Goal: Task Accomplishment & Management: Manage account settings

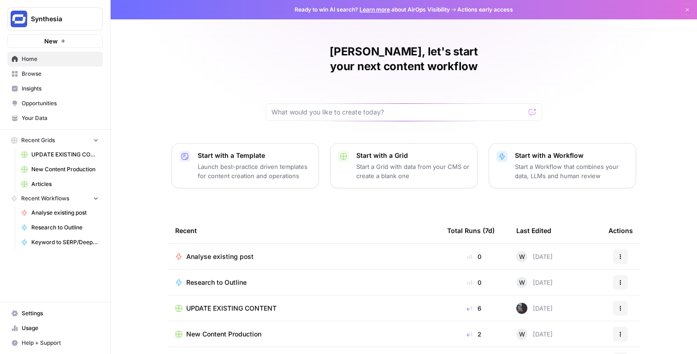
click at [56, 305] on nav "Settings Usage Help + Support" at bounding box center [55, 328] width 110 height 52
click at [56, 311] on span "Settings" at bounding box center [60, 313] width 77 height 8
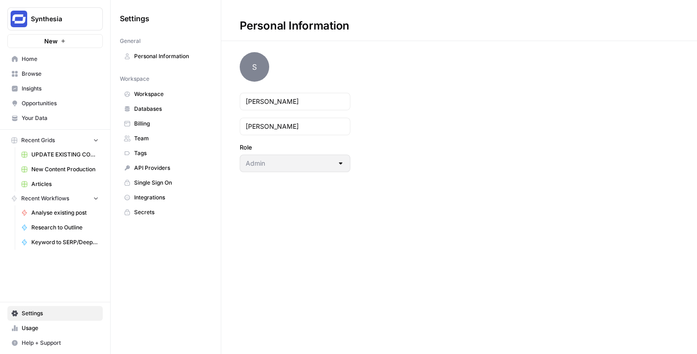
click at [156, 139] on span "Team" at bounding box center [170, 138] width 73 height 8
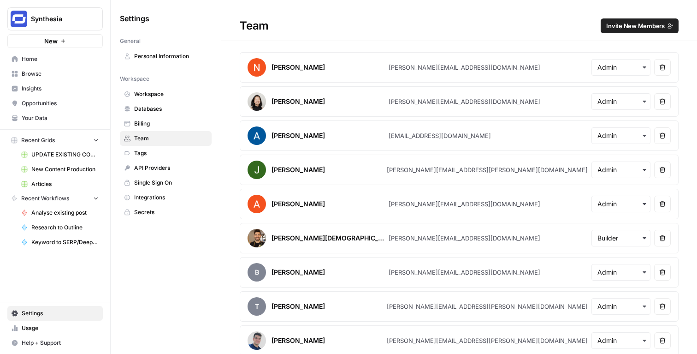
click at [645, 27] on span "Invite New Members" at bounding box center [635, 25] width 59 height 9
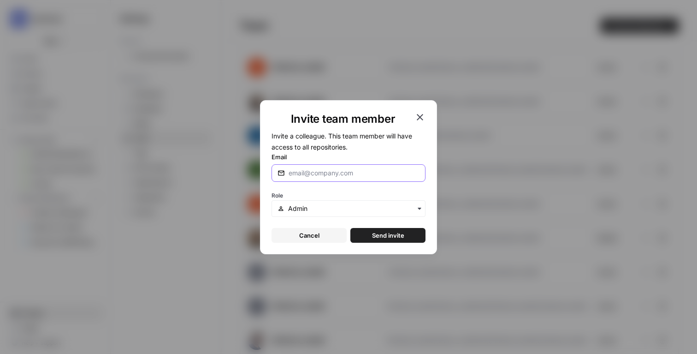
click at [362, 171] on input "Email" at bounding box center [354, 172] width 131 height 9
click at [422, 114] on icon "button" at bounding box center [420, 117] width 6 height 6
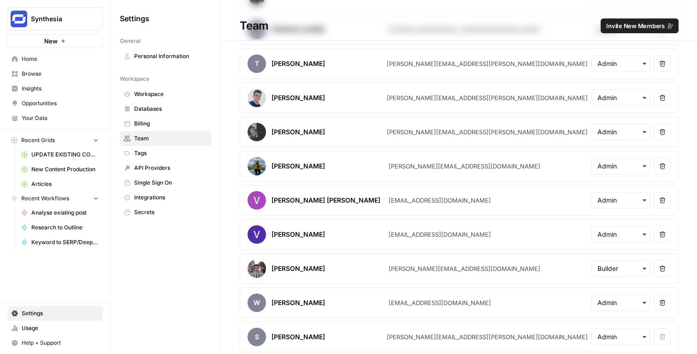
scroll to position [343, 0]
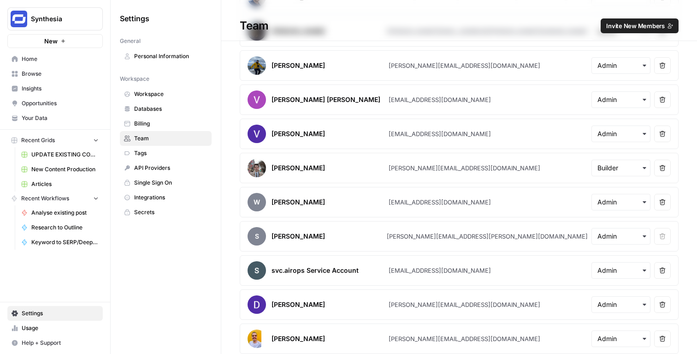
click at [330, 270] on div "svc.airops Service Account" at bounding box center [314, 269] width 87 height 9
click at [419, 276] on article "svc.airops Service Account [EMAIL_ADDRESS][DOMAIN_NAME] Remove user" at bounding box center [459, 270] width 439 height 30
click at [419, 268] on div "[EMAIL_ADDRESS][DOMAIN_NAME]" at bounding box center [440, 269] width 102 height 9
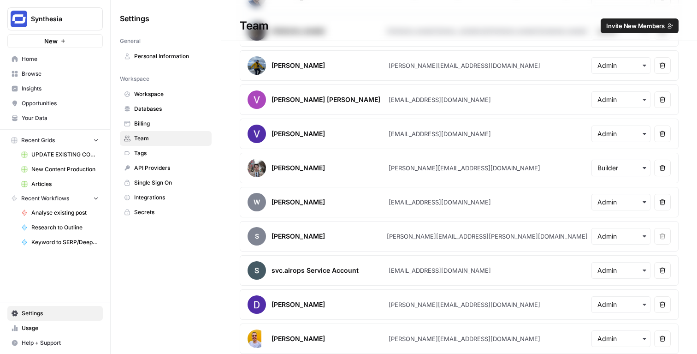
copy div "[EMAIL_ADDRESS][DOMAIN_NAME]"
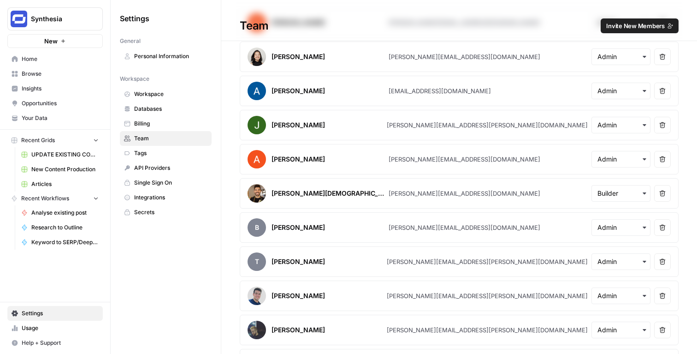
scroll to position [0, 0]
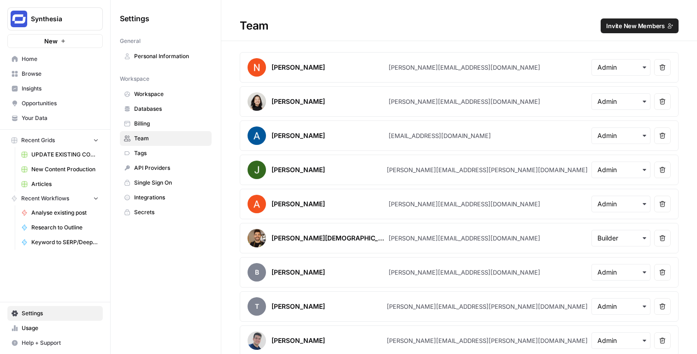
click at [631, 30] on span "Invite New Members" at bounding box center [635, 25] width 59 height 9
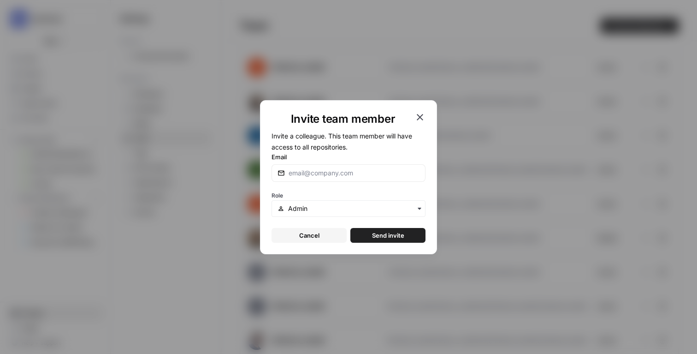
click at [321, 179] on div at bounding box center [348, 173] width 154 height 18
paste input "[PERSON_NAME][EMAIL_ADDRESS][PERSON_NAME][DOMAIN_NAME]"
type input "[PERSON_NAME][EMAIL_ADDRESS][PERSON_NAME][DOMAIN_NAME]"
click at [276, 195] on span "Role" at bounding box center [277, 195] width 12 height 7
click at [287, 205] on div "button" at bounding box center [348, 208] width 154 height 17
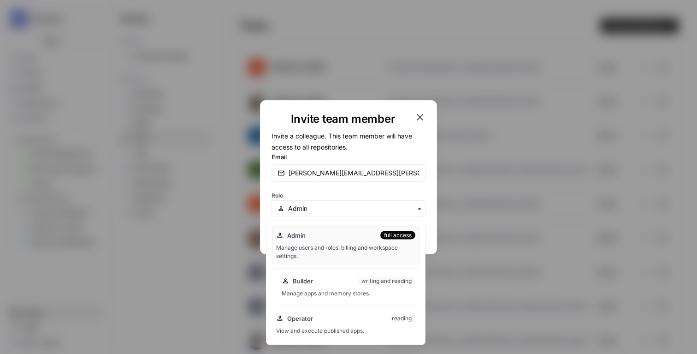
click at [322, 279] on div "Builder writing and reading" at bounding box center [349, 280] width 134 height 9
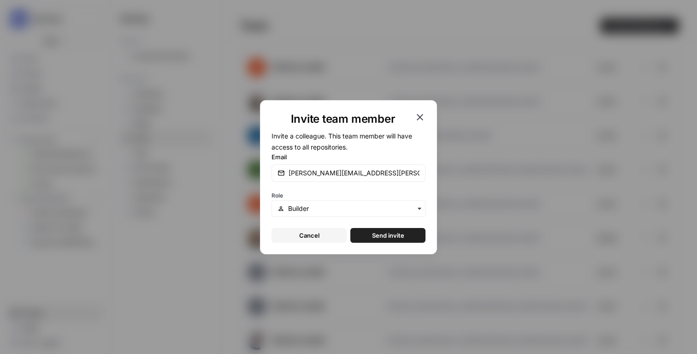
click at [414, 230] on button "Send invite" at bounding box center [387, 235] width 75 height 15
